Goal: Task Accomplishment & Management: Use online tool/utility

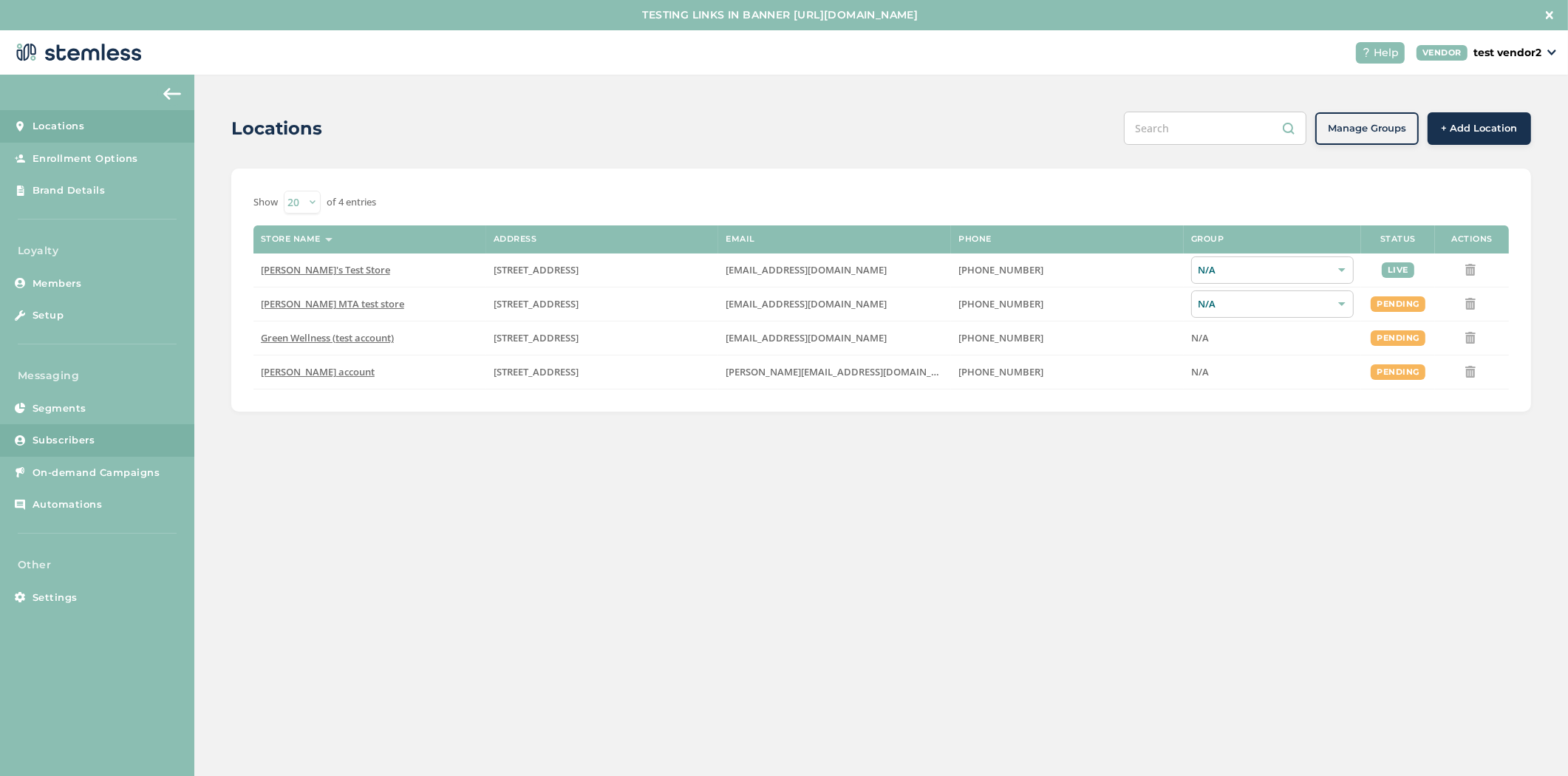
click at [37, 451] on link "Subscribers" at bounding box center [97, 441] width 195 height 33
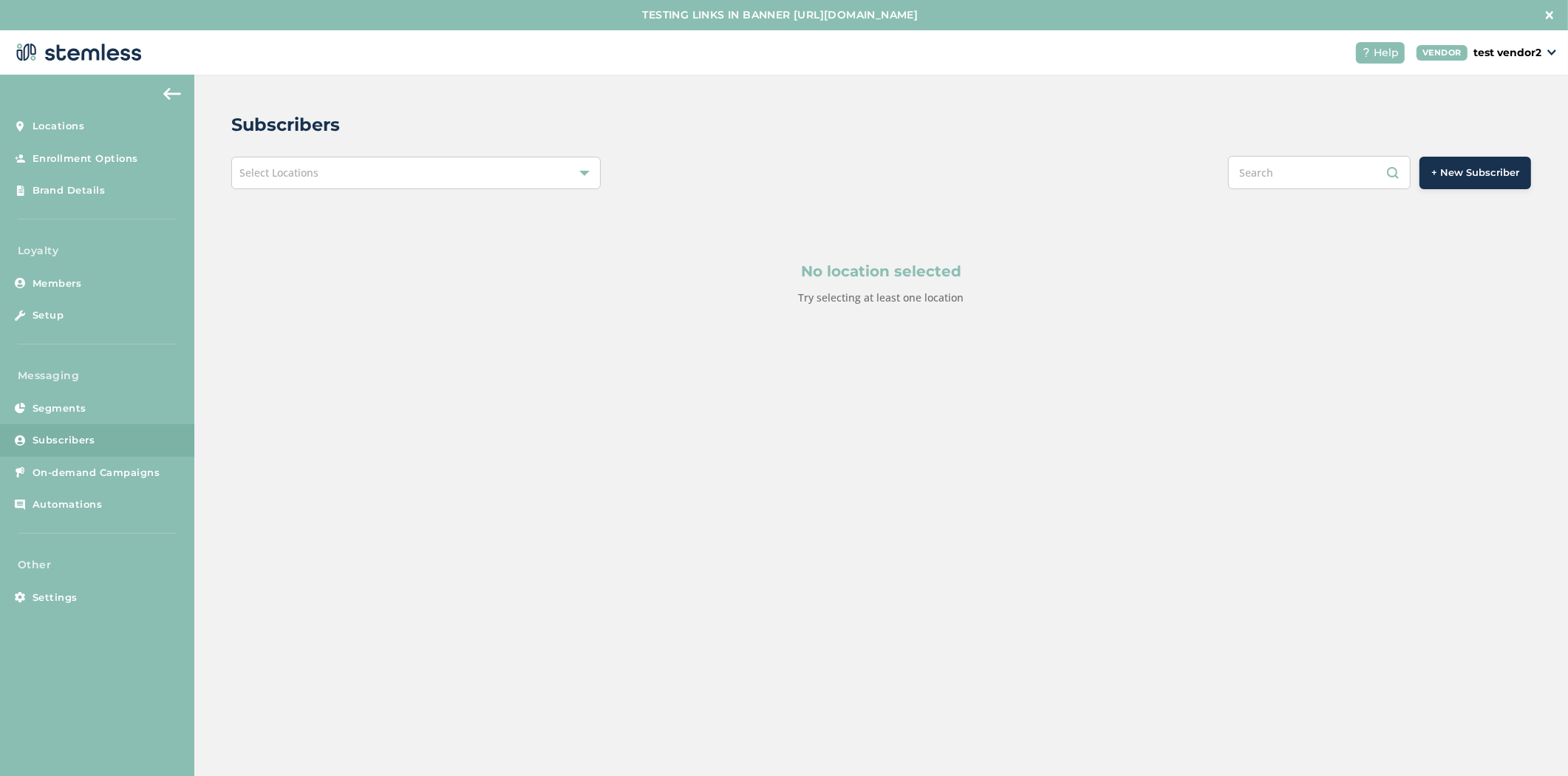
click at [324, 171] on div "Select Locations" at bounding box center [416, 173] width 369 height 33
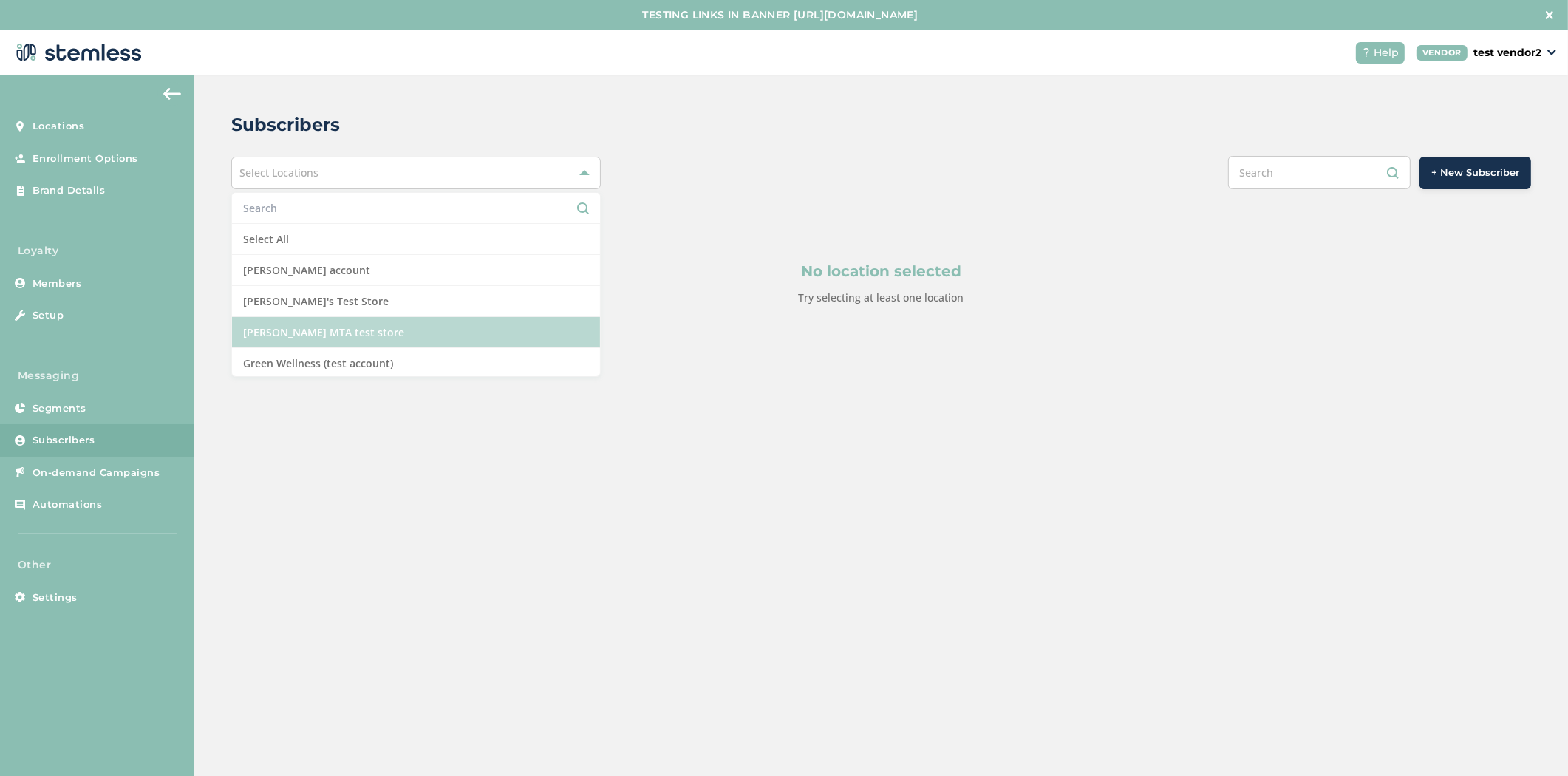
click at [363, 331] on li "[PERSON_NAME] MTA test store" at bounding box center [416, 332] width 368 height 31
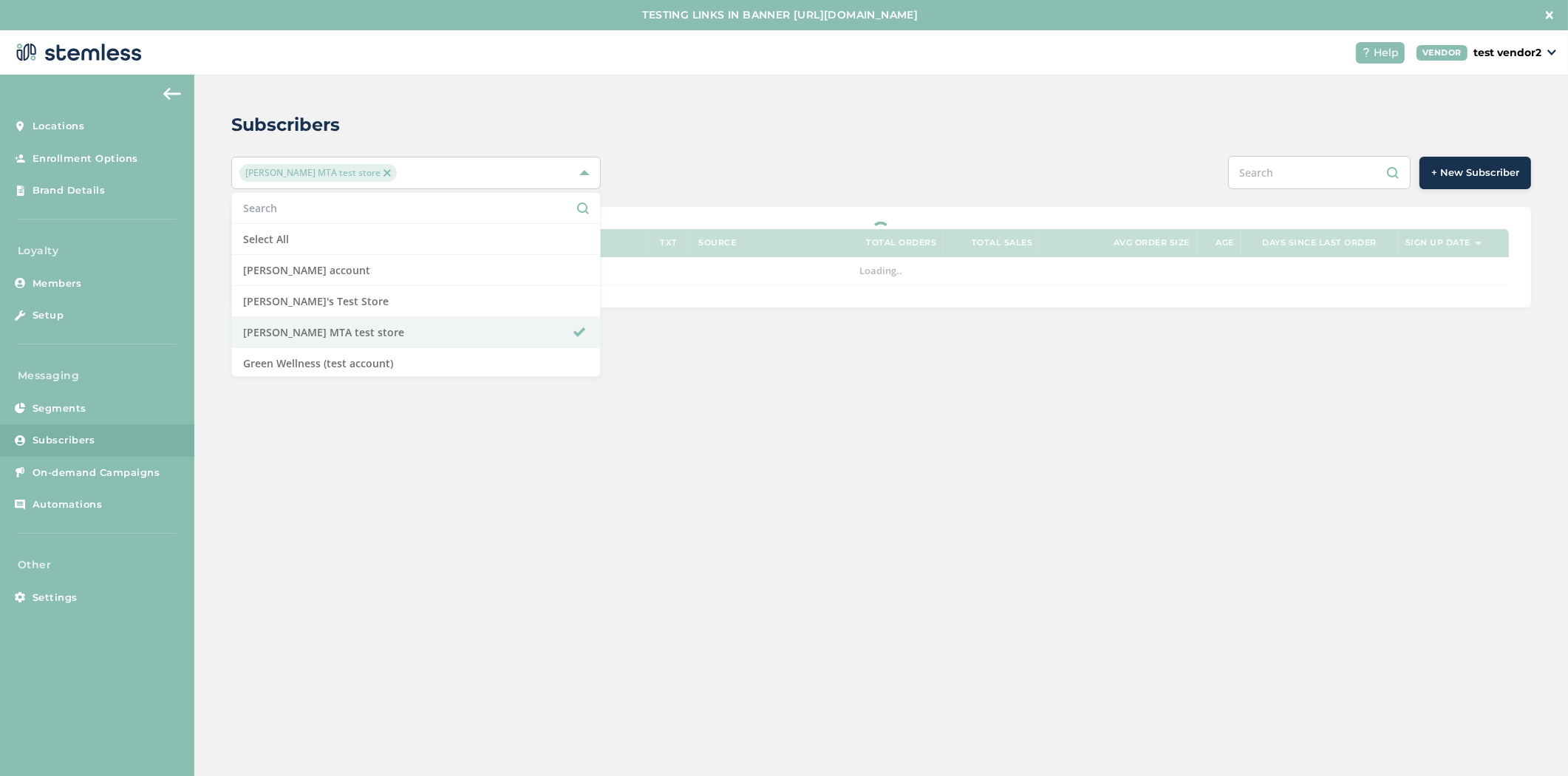
click at [869, 85] on div "Subscribers [PERSON_NAME] MTA test store Select All [PERSON_NAME] account [PERS…" at bounding box center [882, 209] width 1374 height 270
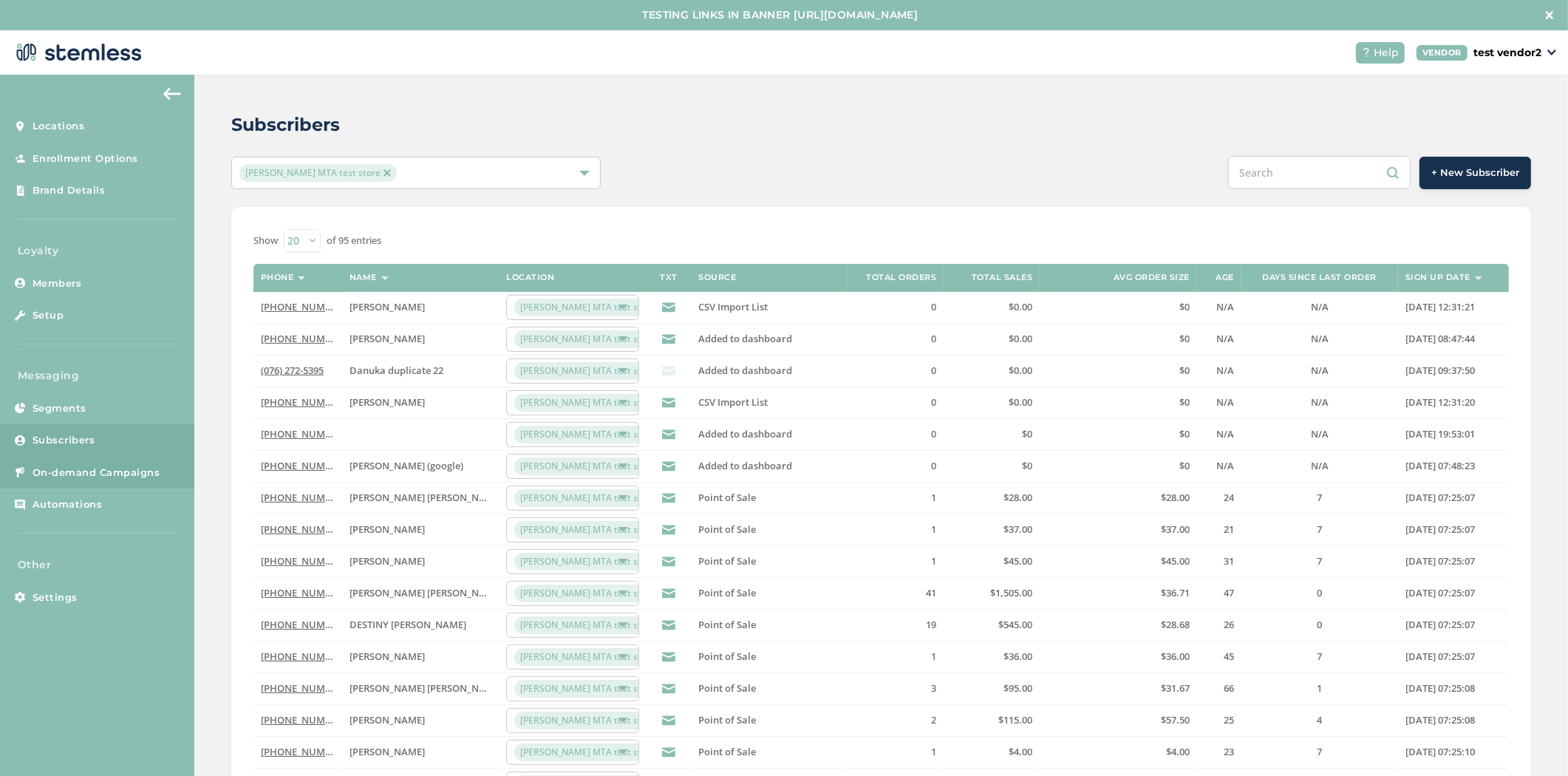
click at [66, 469] on span "On-demand Campaigns" at bounding box center [96, 473] width 127 height 15
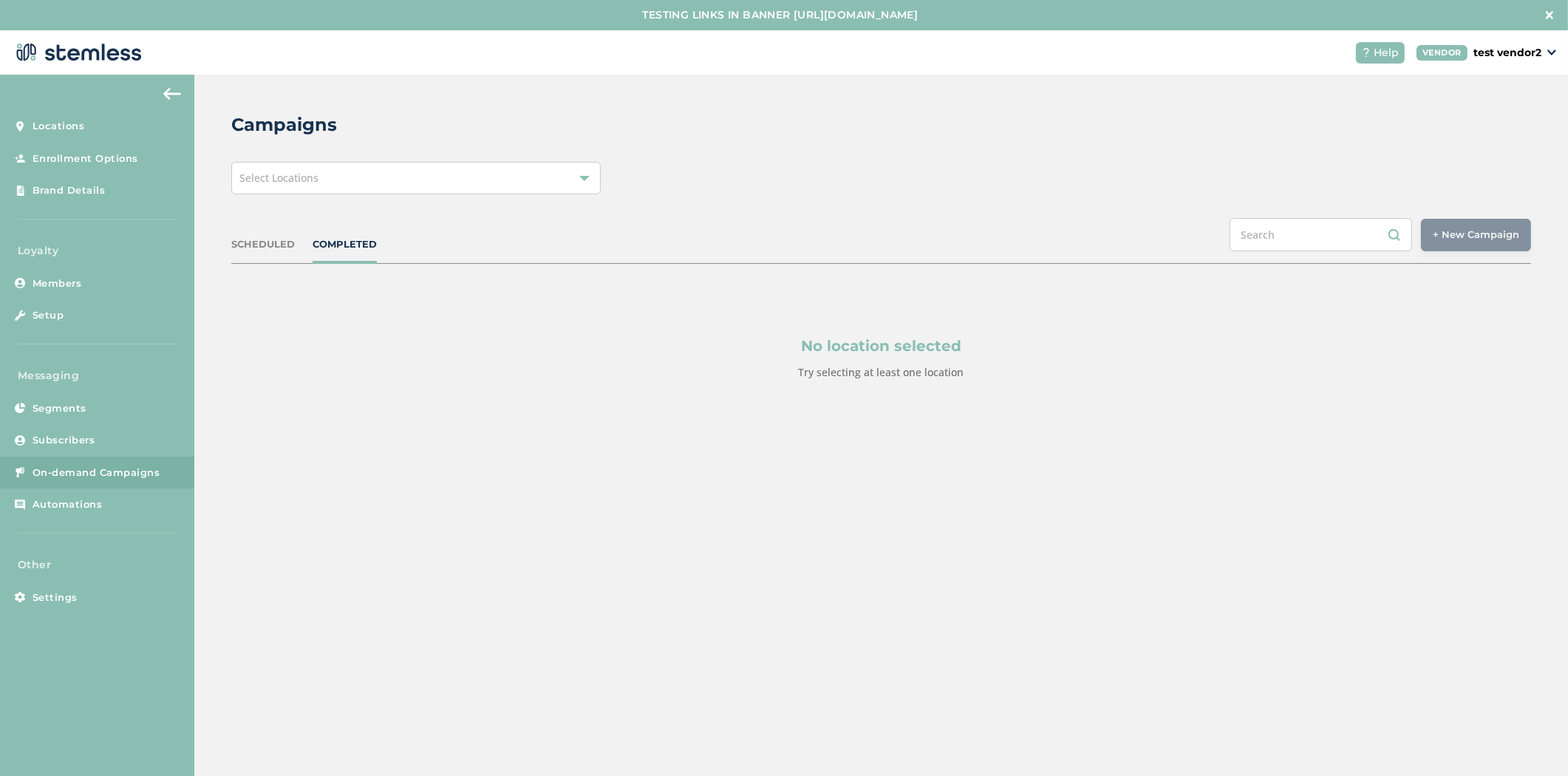
click at [342, 155] on div "Campaigns Select Locations SCHEDULED COMPLETED + New Campaign Select location(s…" at bounding box center [882, 282] width 1374 height 414
click at [364, 186] on div "Select Locations" at bounding box center [416, 178] width 369 height 33
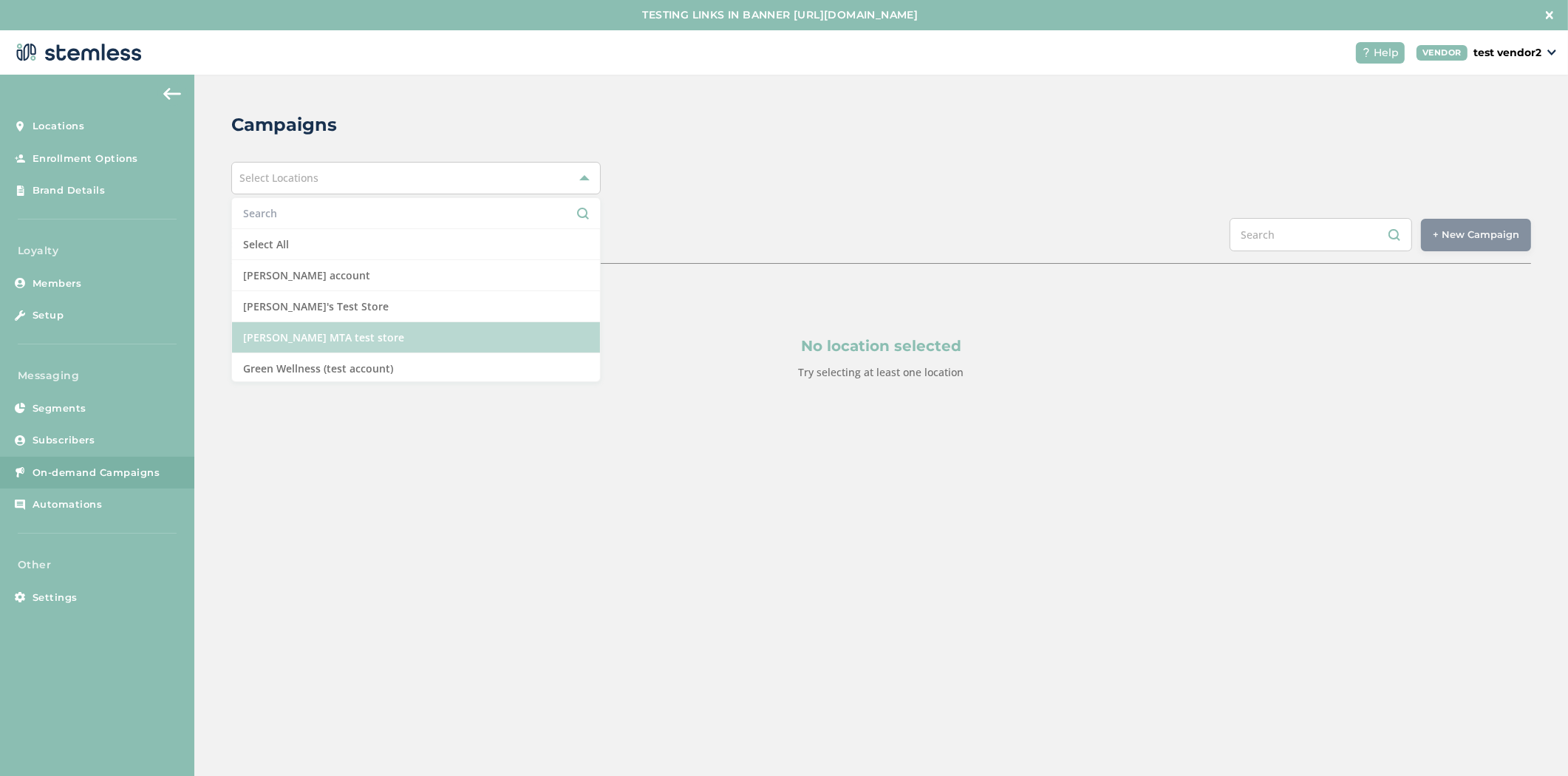
click at [358, 331] on li "[PERSON_NAME] MTA test store" at bounding box center [416, 338] width 368 height 31
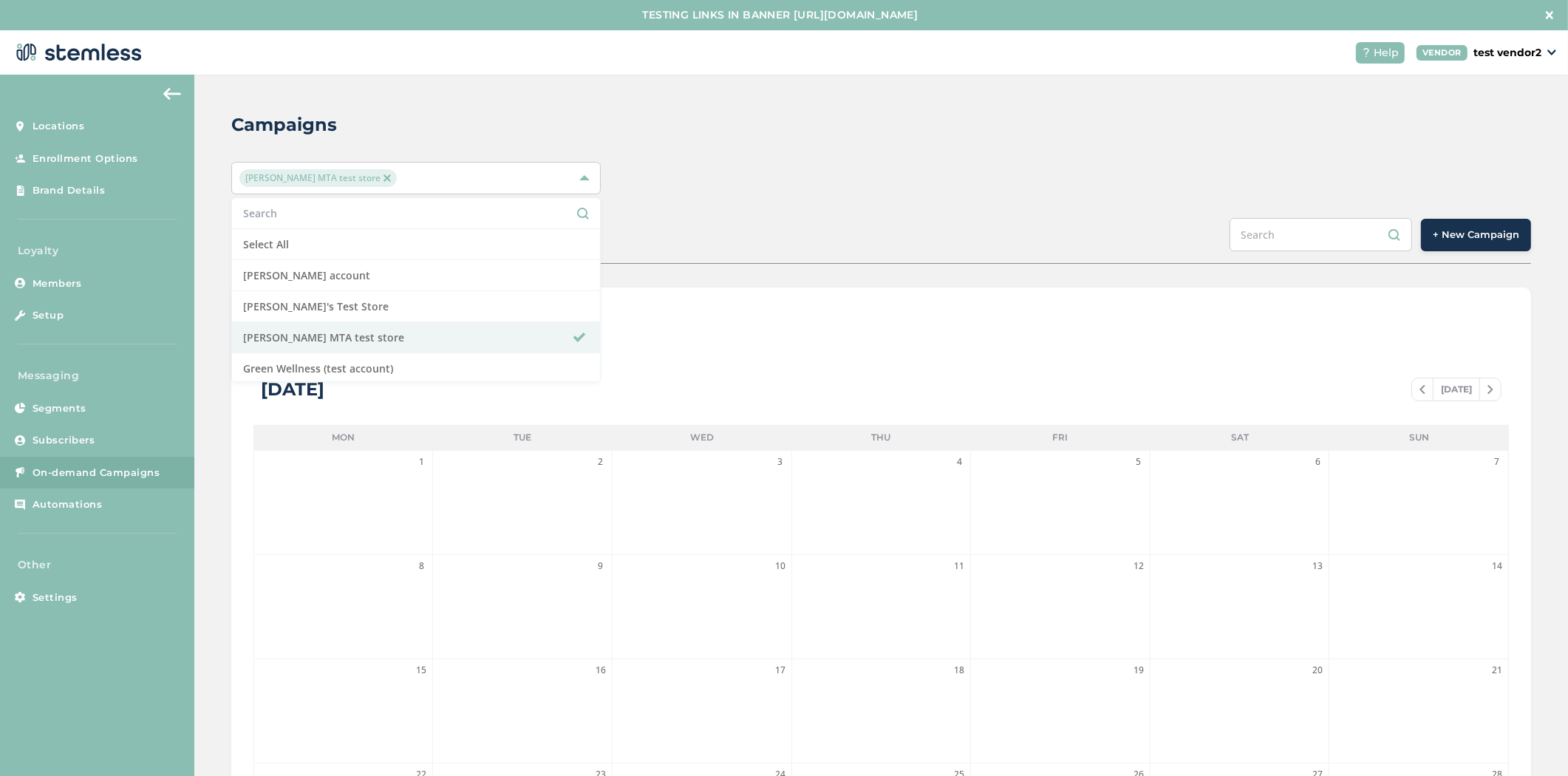
click at [1474, 228] on span "+ New Campaign" at bounding box center [1476, 234] width 86 height 15
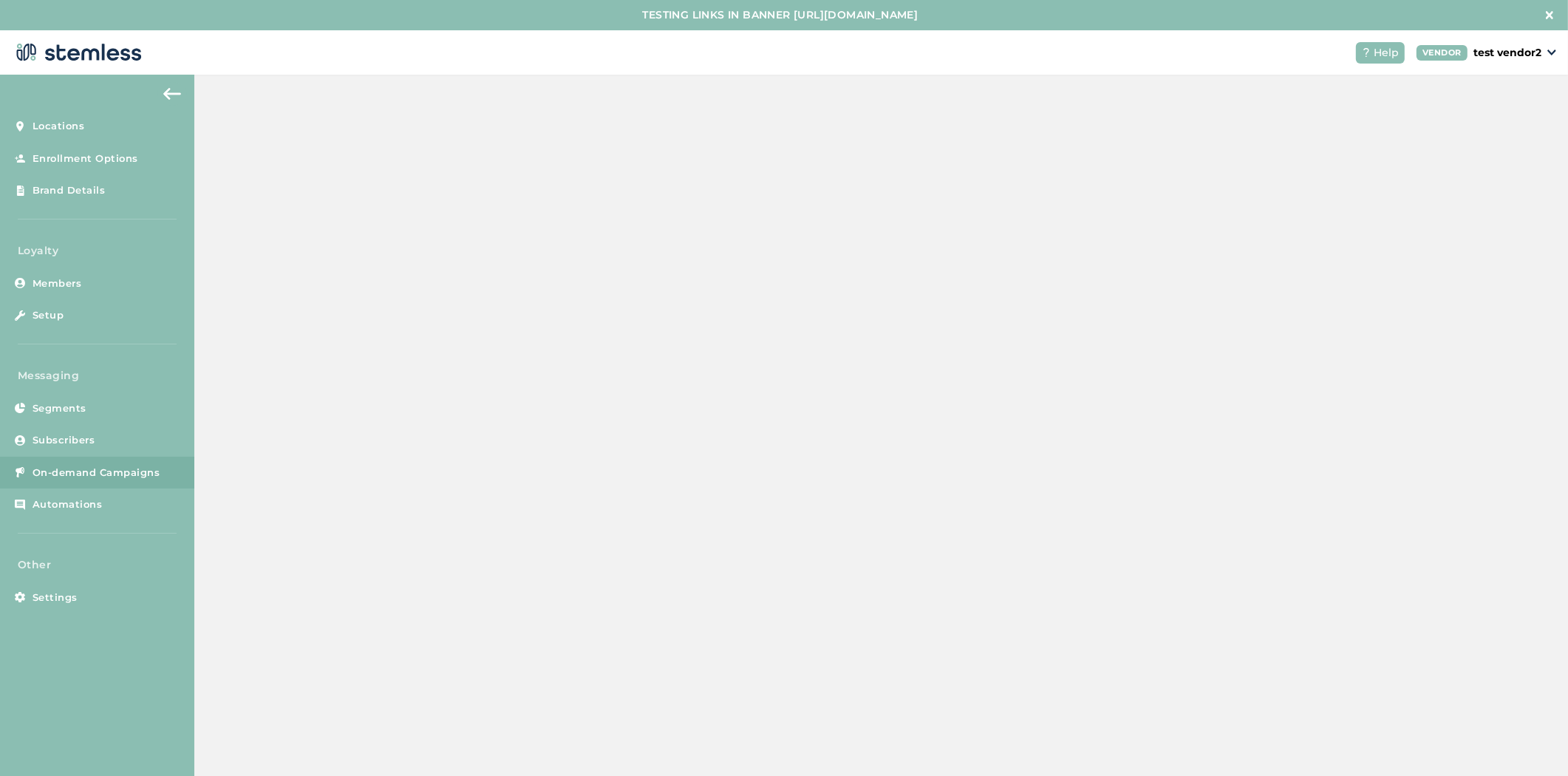
click at [1464, 231] on span "+ New Campaign" at bounding box center [1476, 234] width 86 height 15
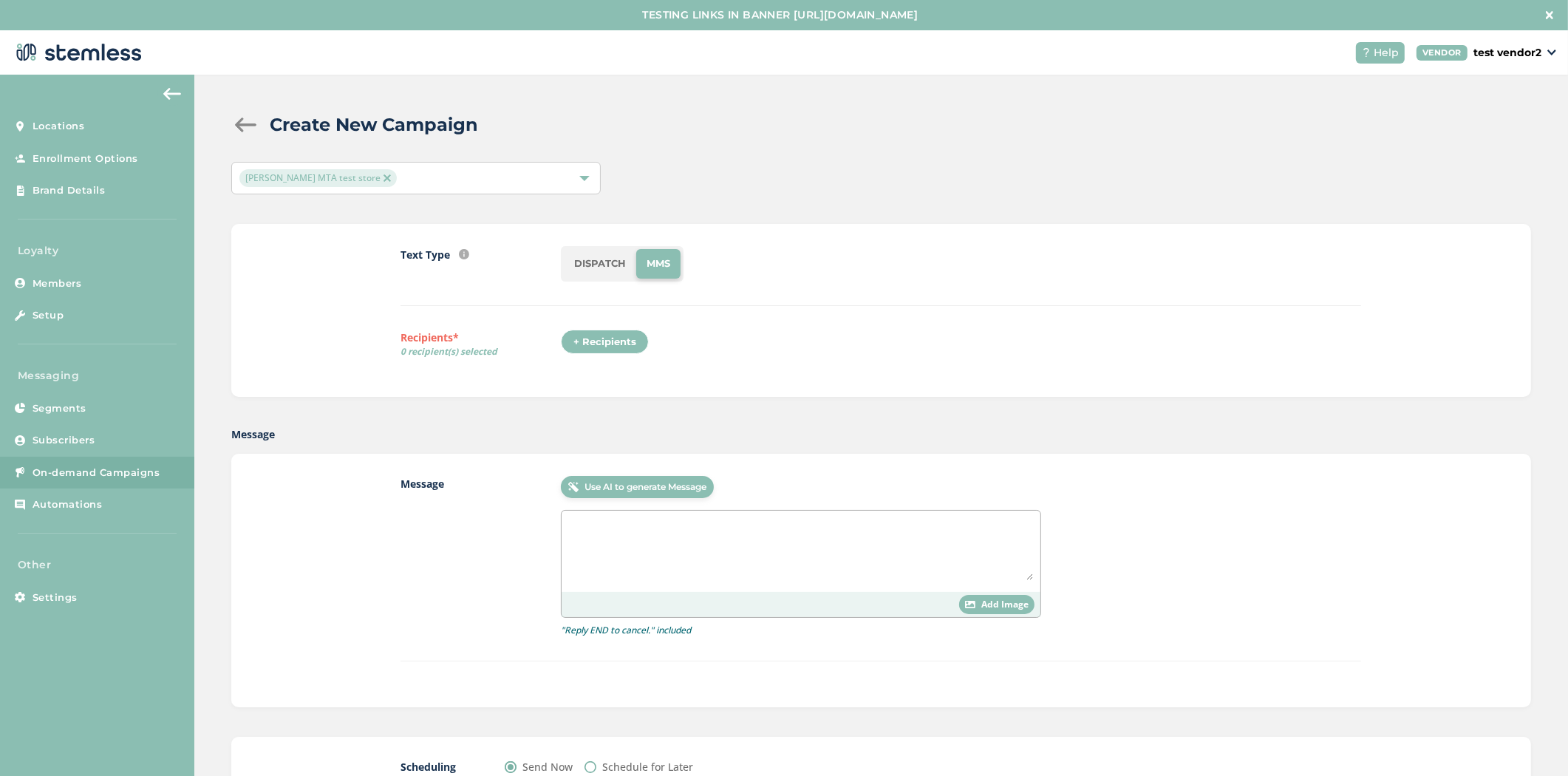
click at [580, 261] on li "DISPATCH" at bounding box center [600, 264] width 73 height 30
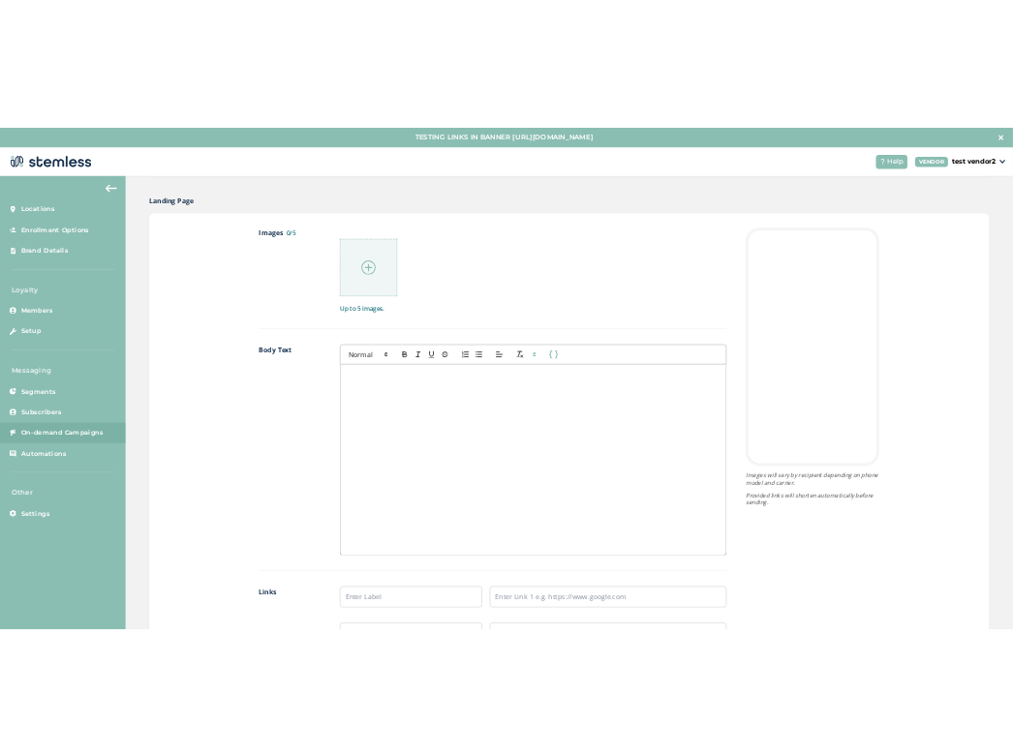
scroll to position [975, 0]
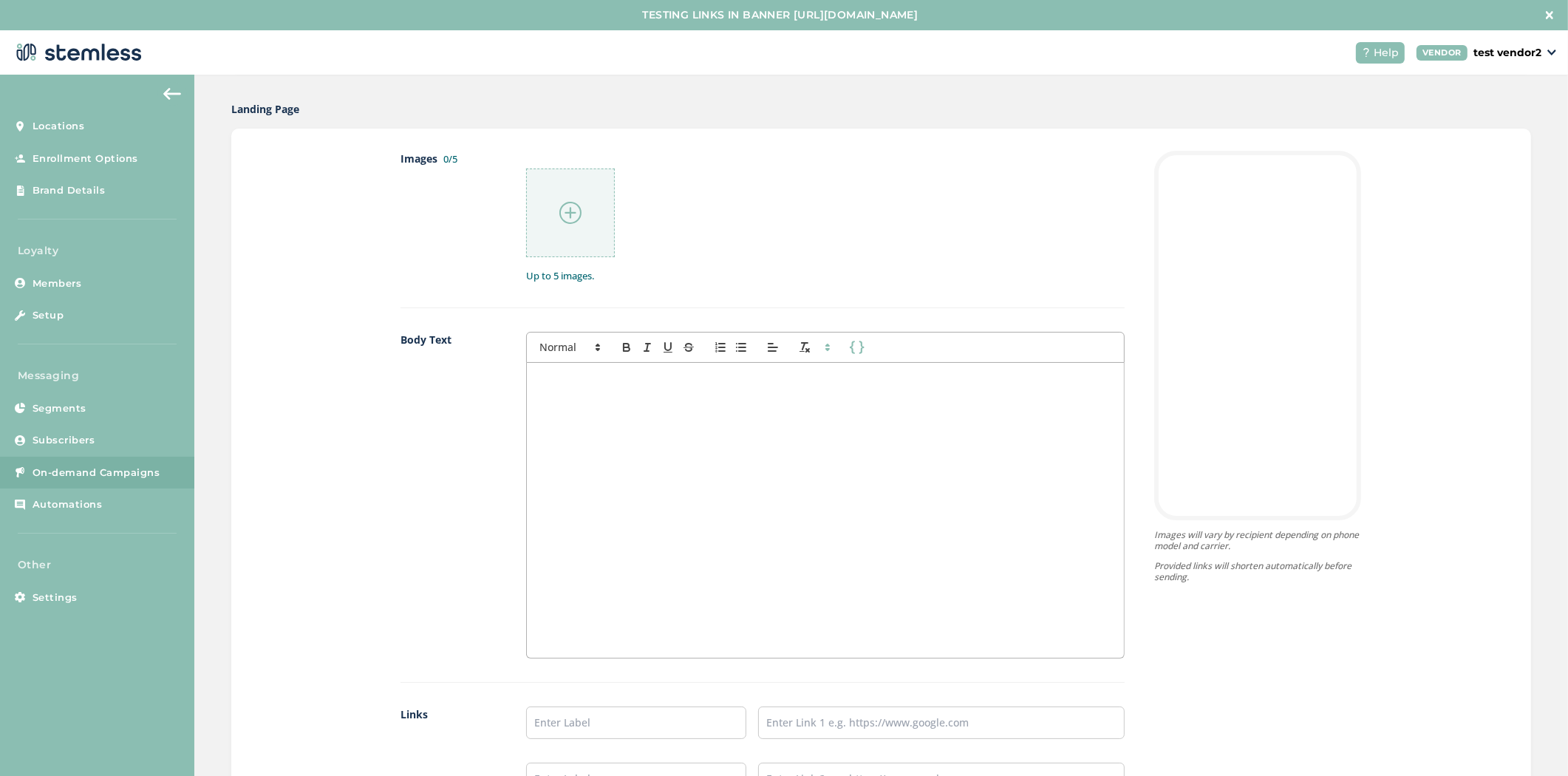
click at [578, 226] on div at bounding box center [570, 213] width 89 height 89
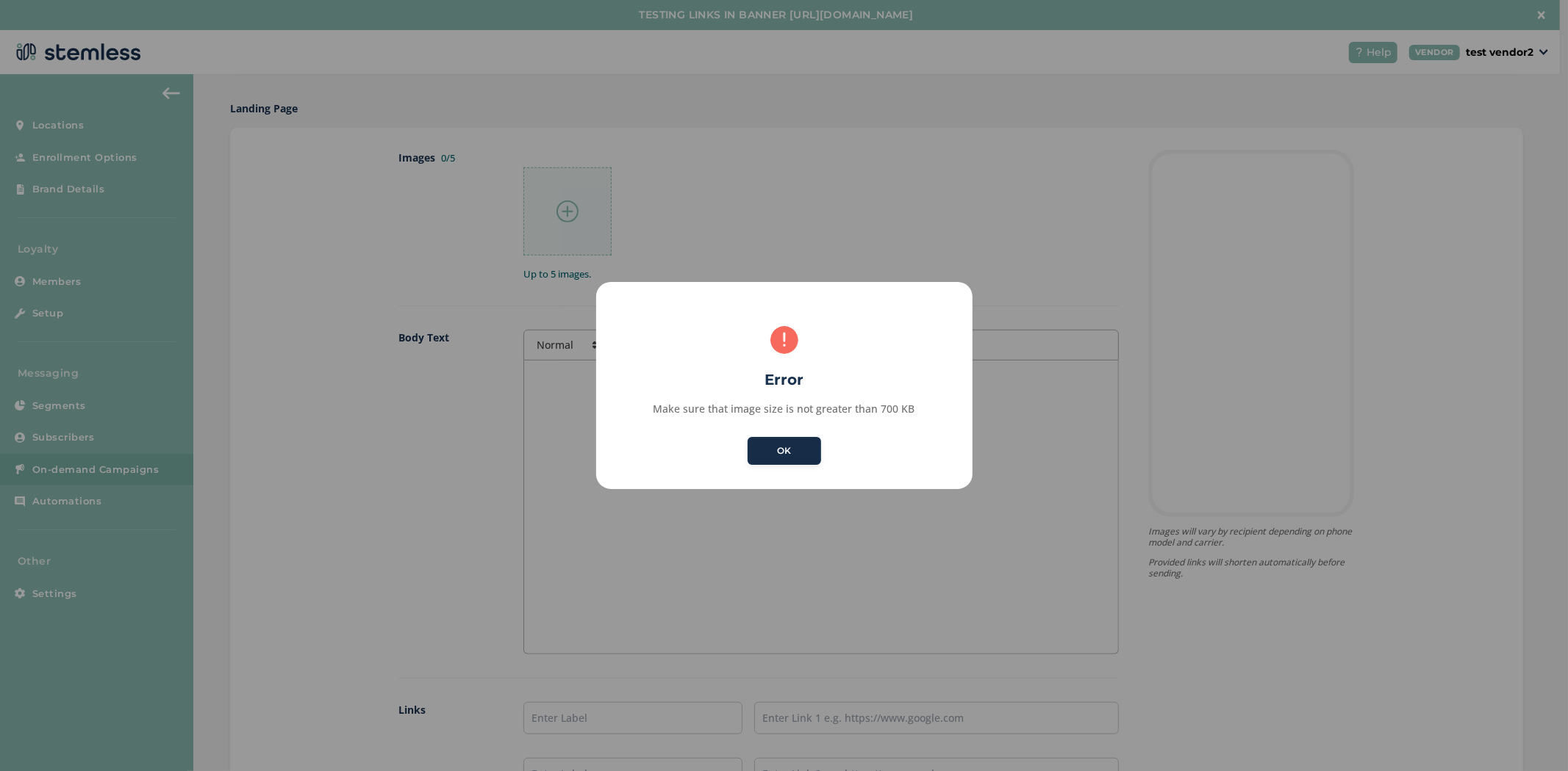
click at [765, 447] on button "OK" at bounding box center [784, 451] width 74 height 28
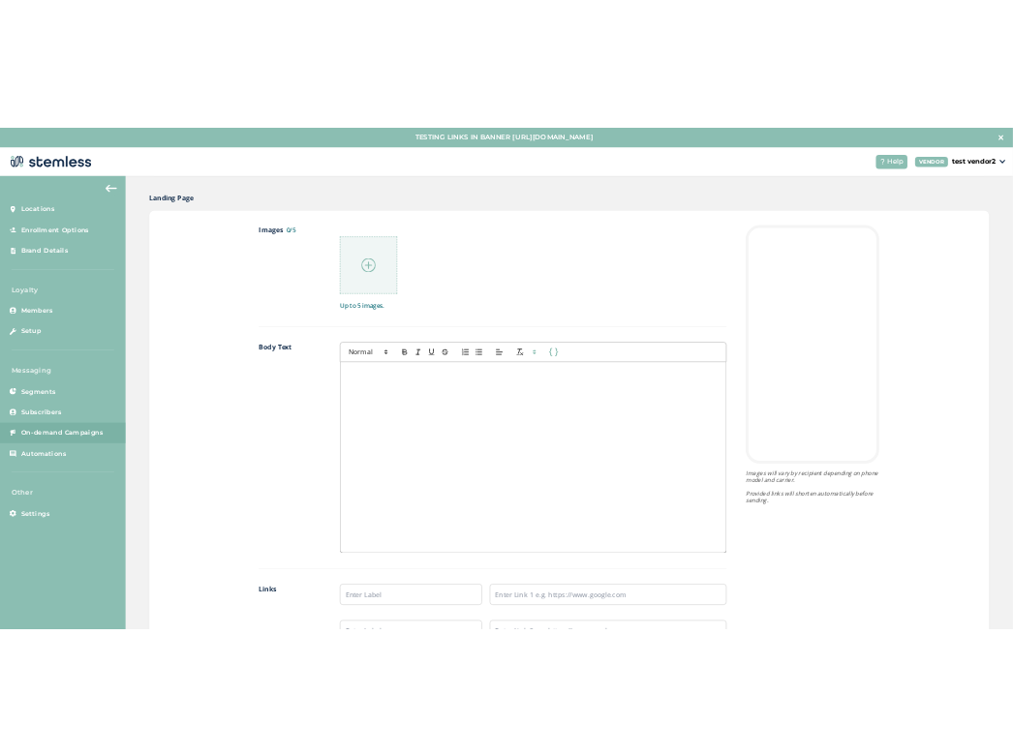
scroll to position [558, 0]
